Goal: Information Seeking & Learning: Learn about a topic

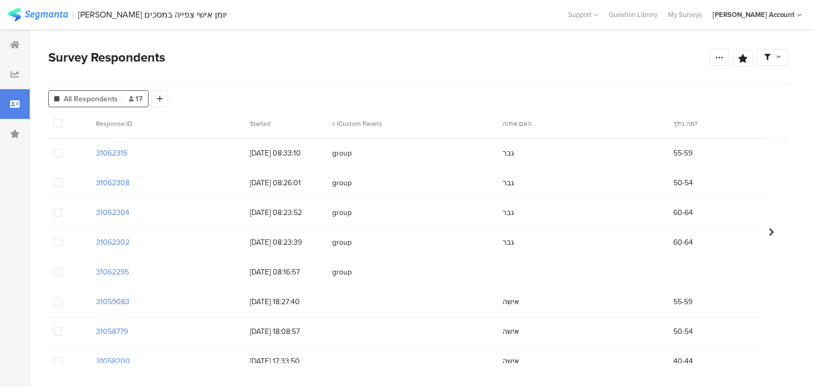
click at [57, 244] on span at bounding box center [58, 242] width 8 height 8
click at [62, 238] on input "checkbox" at bounding box center [62, 238] width 0 height 0
click at [57, 270] on span at bounding box center [58, 271] width 8 height 8
click at [62, 267] on input "checkbox" at bounding box center [62, 267] width 0 height 0
click at [174, 125] on span "Delete" at bounding box center [183, 123] width 22 height 8
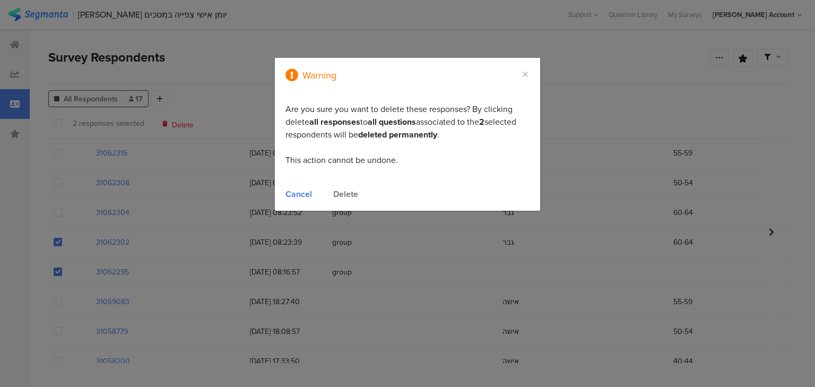
click at [339, 194] on div "Delete" at bounding box center [345, 194] width 25 height 12
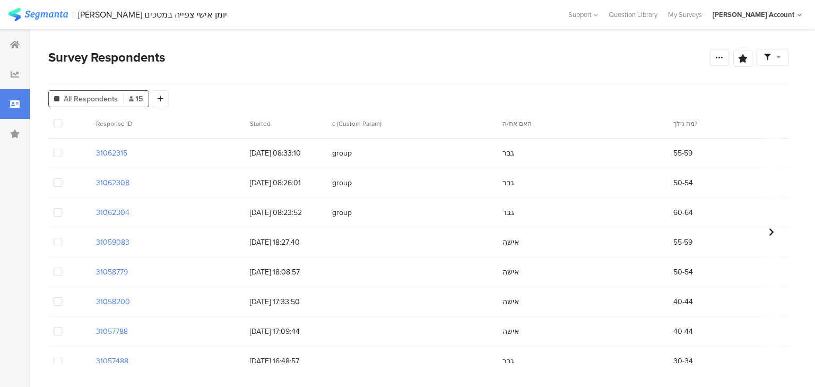
click at [58, 214] on span at bounding box center [58, 212] width 8 height 8
click at [62, 208] on input "checkbox" at bounding box center [62, 208] width 0 height 0
click at [177, 126] on span "Delete" at bounding box center [181, 123] width 22 height 8
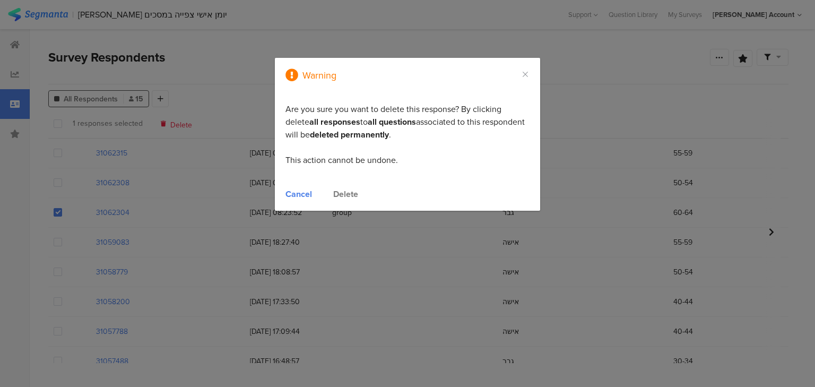
click at [302, 194] on div "Cancel" at bounding box center [298, 194] width 27 height 12
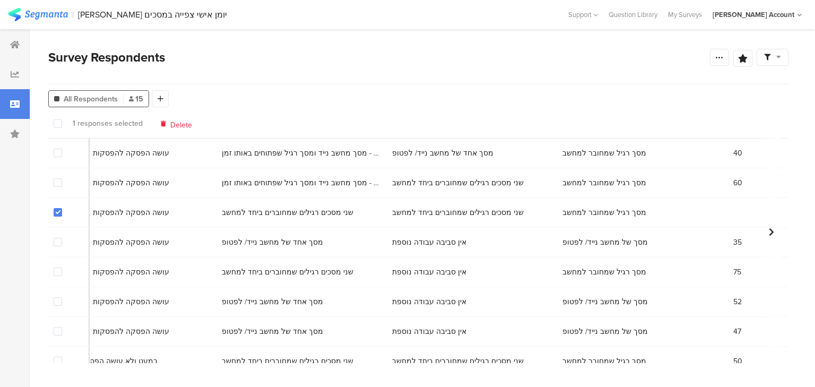
scroll to position [0, 2873]
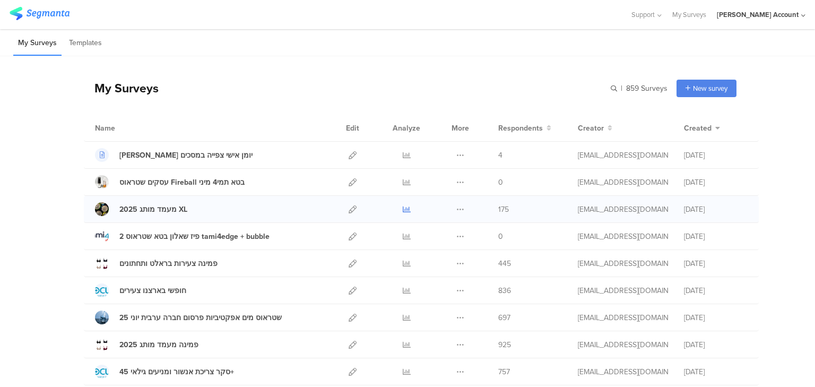
click at [403, 205] on icon at bounding box center [406, 209] width 8 height 8
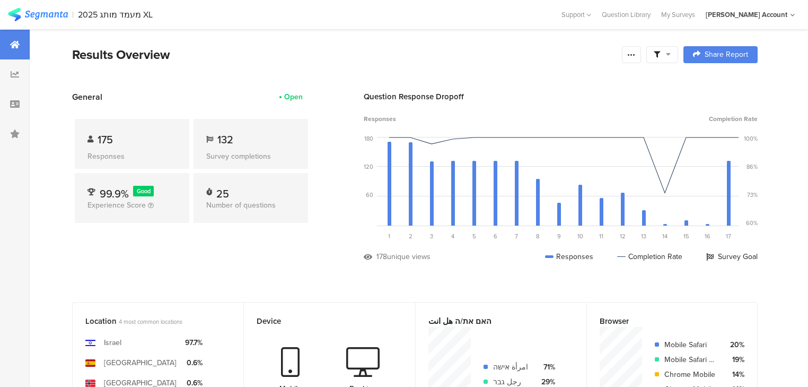
click at [660, 51] on icon at bounding box center [657, 54] width 6 height 6
click at [715, 82] on span at bounding box center [719, 84] width 16 height 8
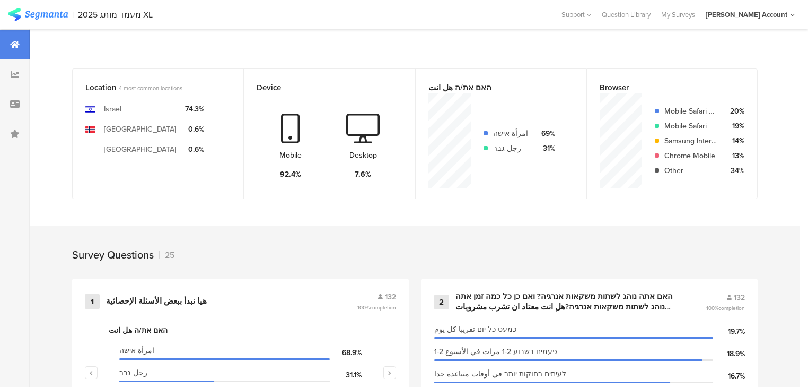
scroll to position [382, 0]
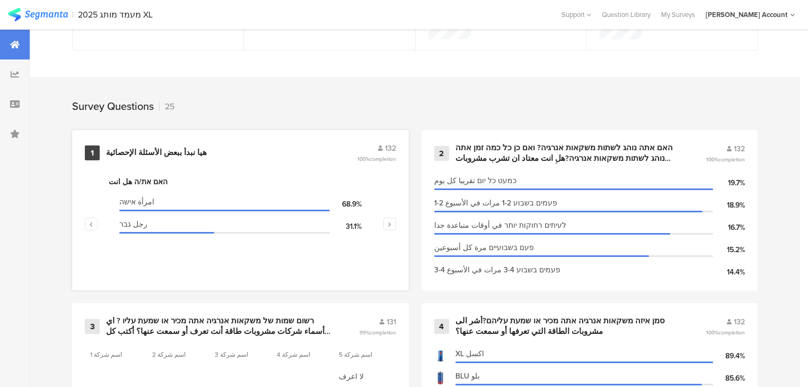
click at [124, 152] on div "هيا نبدأ ببعض الأسئلة الإحصائية" at bounding box center [156, 152] width 101 height 11
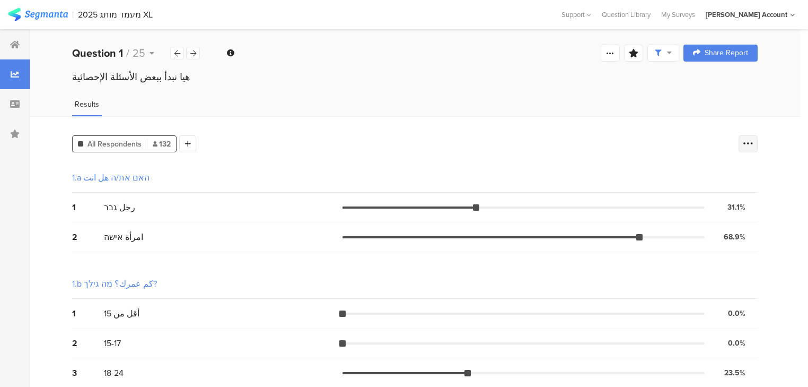
click at [754, 143] on icon at bounding box center [748, 143] width 11 height 11
click at [751, 197] on span at bounding box center [747, 195] width 16 height 8
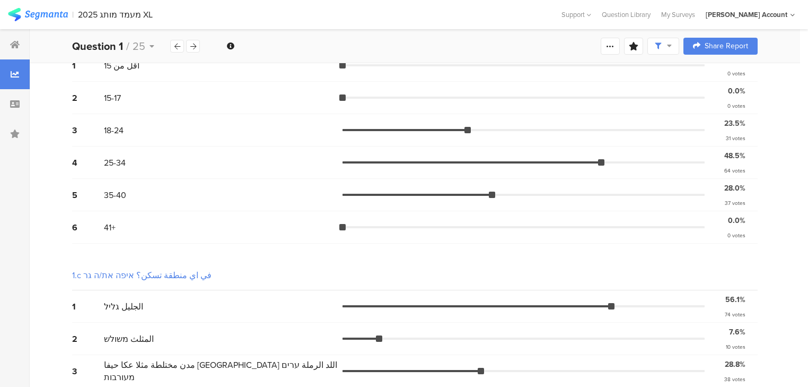
scroll to position [277, 0]
